Goal: Obtain resource: Obtain resource

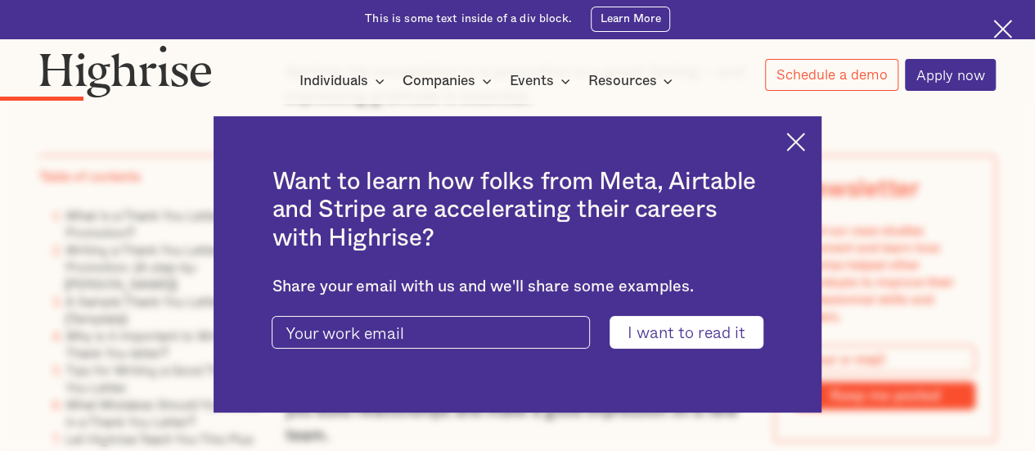
scroll to position [1717, 0]
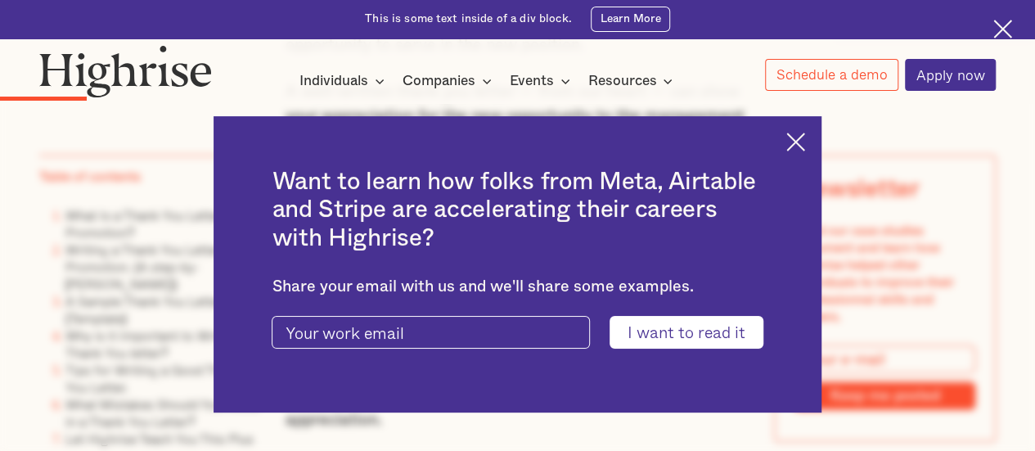
click at [805, 138] on img at bounding box center [795, 141] width 19 height 19
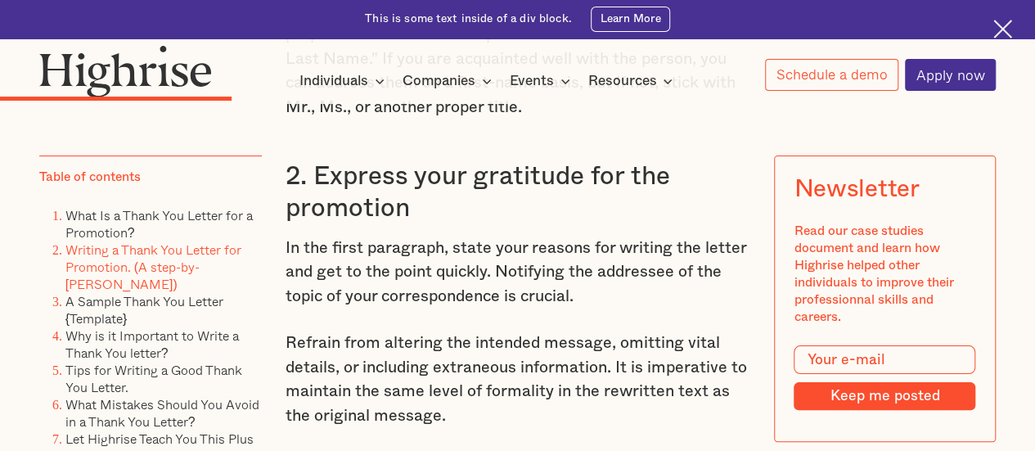
scroll to position [3271, 0]
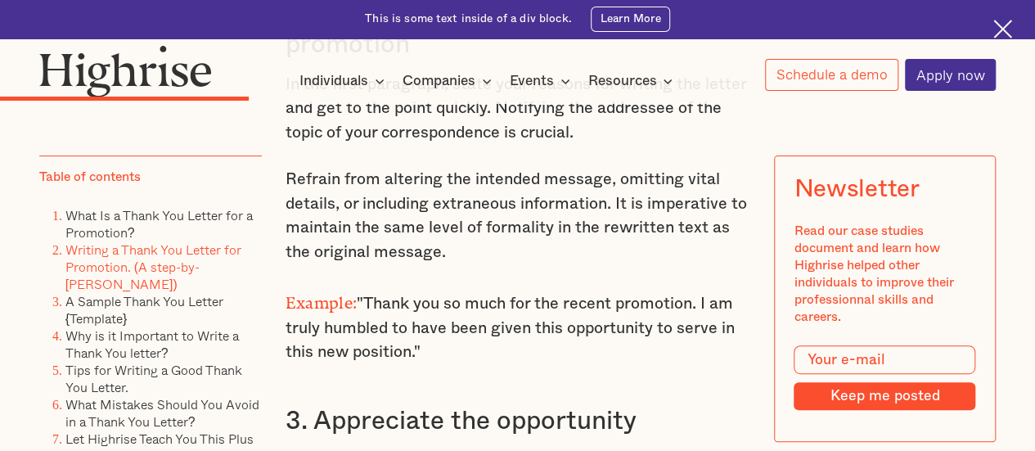
drag, startPoint x: 368, startPoint y: 306, endPoint x: 436, endPoint y: 356, distance: 84.2
click at [436, 356] on p "Example: "Thank you so much for the recent promotion. I am truly humbled to hav…" at bounding box center [517, 326] width 465 height 78
copy p "Thank you so much for the recent promotion. I am truly humbled to have been giv…"
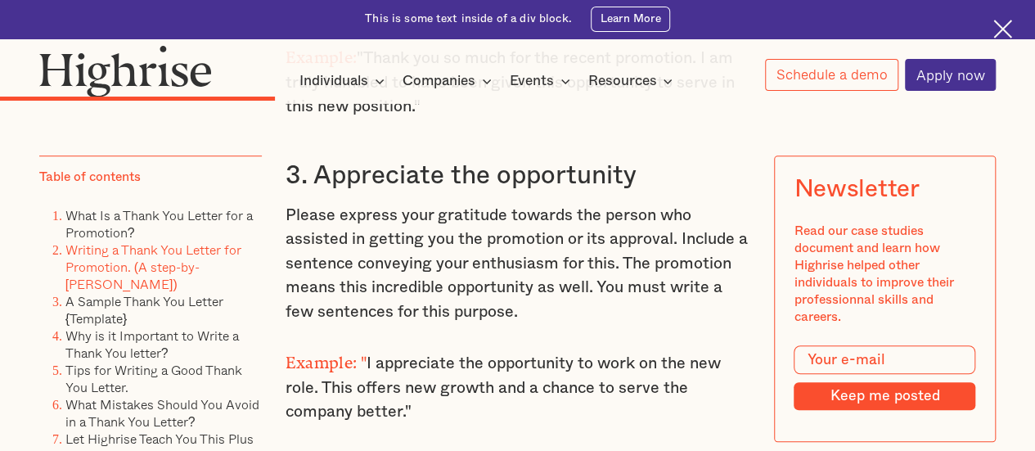
scroll to position [3598, 0]
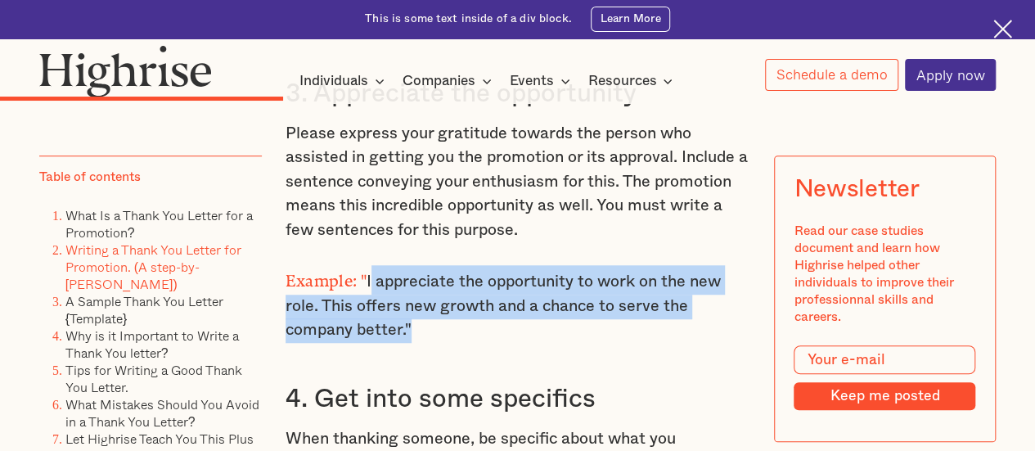
drag, startPoint x: 367, startPoint y: 289, endPoint x: 413, endPoint y: 331, distance: 62.5
click at [413, 331] on p "Example: " I appreciate the opportunity to work on the new role. This offers ne…" at bounding box center [517, 304] width 465 height 78
copy p "appreciate the opportunity to work on the new role. This offers new growth and …"
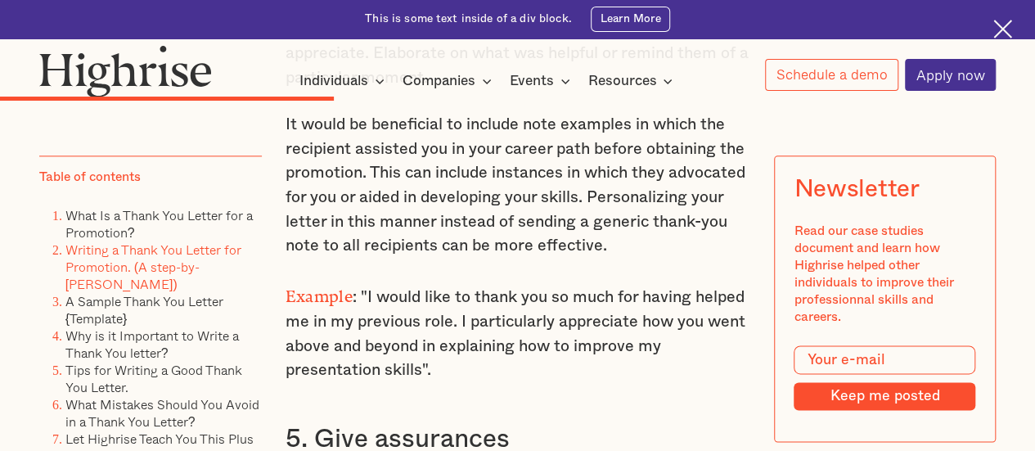
scroll to position [4089, 0]
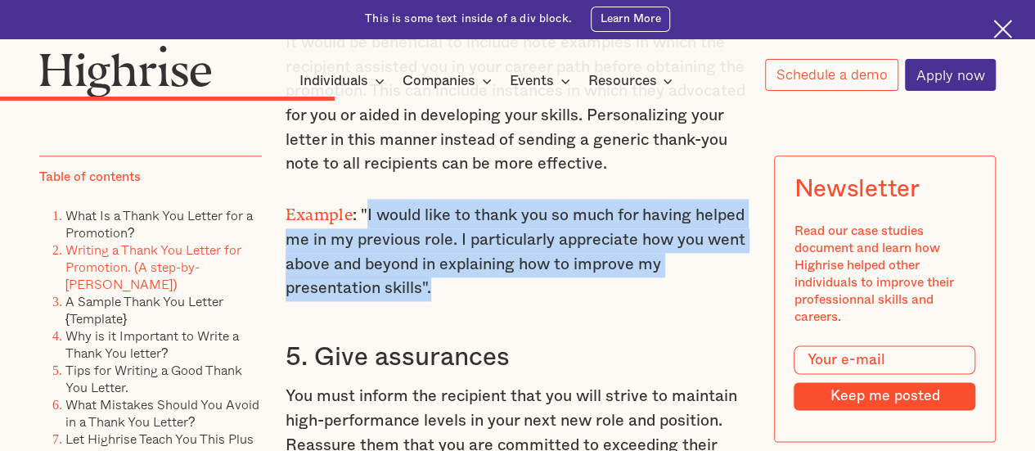
drag, startPoint x: 366, startPoint y: 217, endPoint x: 455, endPoint y: 295, distance: 118.8
click at [455, 295] on p "Example : "I would like to thank you so much for having helped me in my previou…" at bounding box center [517, 249] width 465 height 101
copy p "I would like to thank you so much for having helped me in my previous role. I p…"
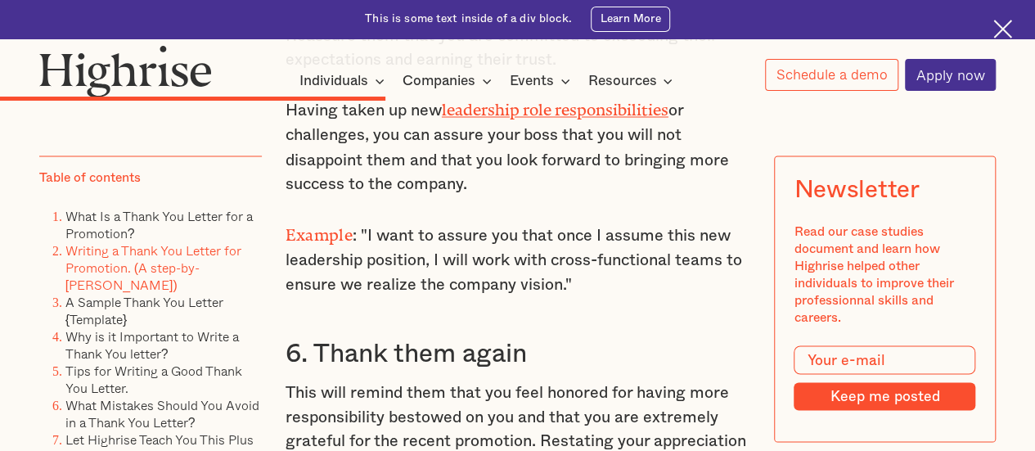
scroll to position [4580, 0]
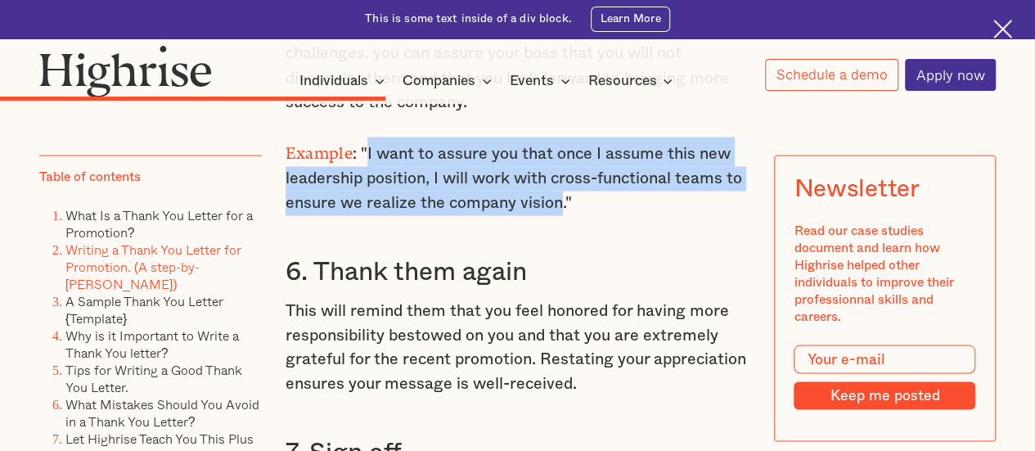
drag, startPoint x: 366, startPoint y: 156, endPoint x: 561, endPoint y: 213, distance: 203.7
click at [561, 213] on p "Example : "I want to assure you that once I assume this new leadership position…" at bounding box center [517, 176] width 465 height 78
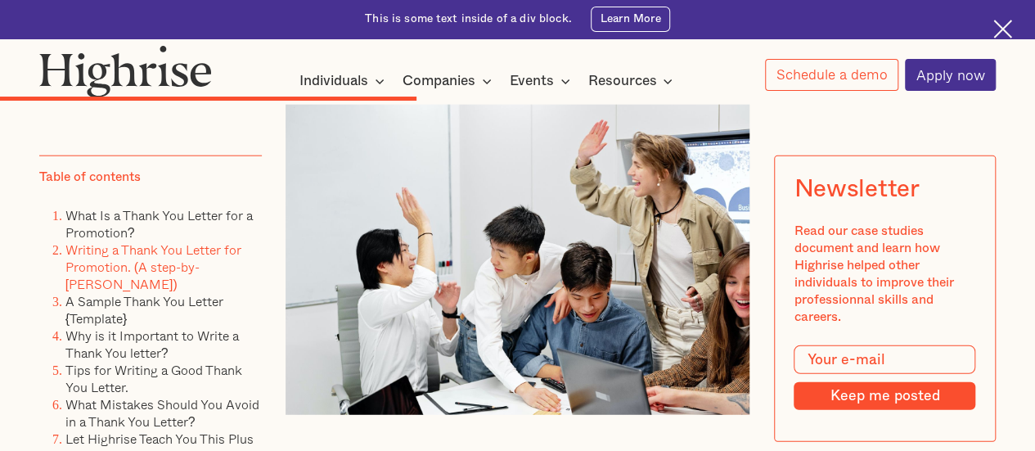
scroll to position [5152, 0]
